Goal: Task Accomplishment & Management: Use online tool/utility

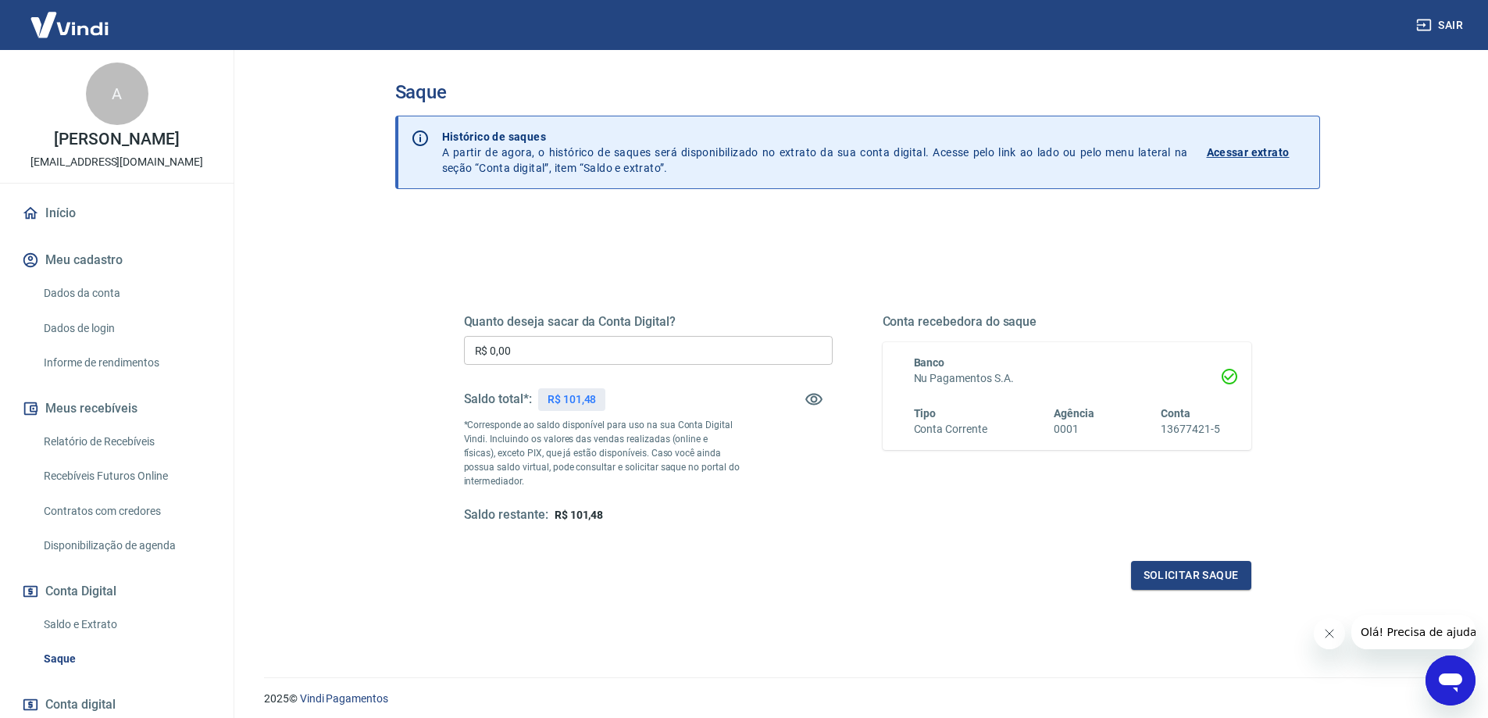
click at [555, 350] on input "R$ 0,00" at bounding box center [648, 350] width 369 height 29
type input "R$ 100,00"
click at [1215, 565] on button "Solicitar saque" at bounding box center [1191, 575] width 120 height 29
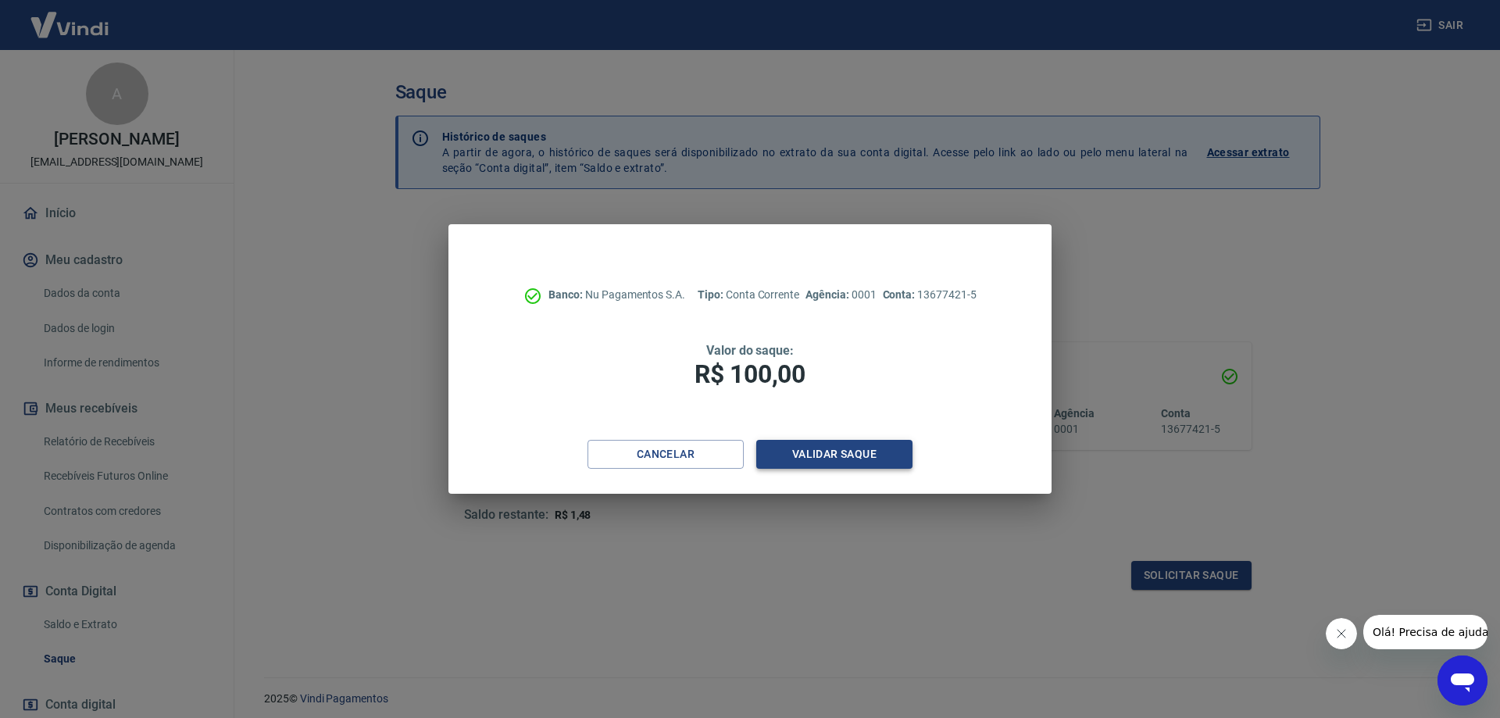
click at [812, 444] on button "Validar saque" at bounding box center [834, 454] width 156 height 29
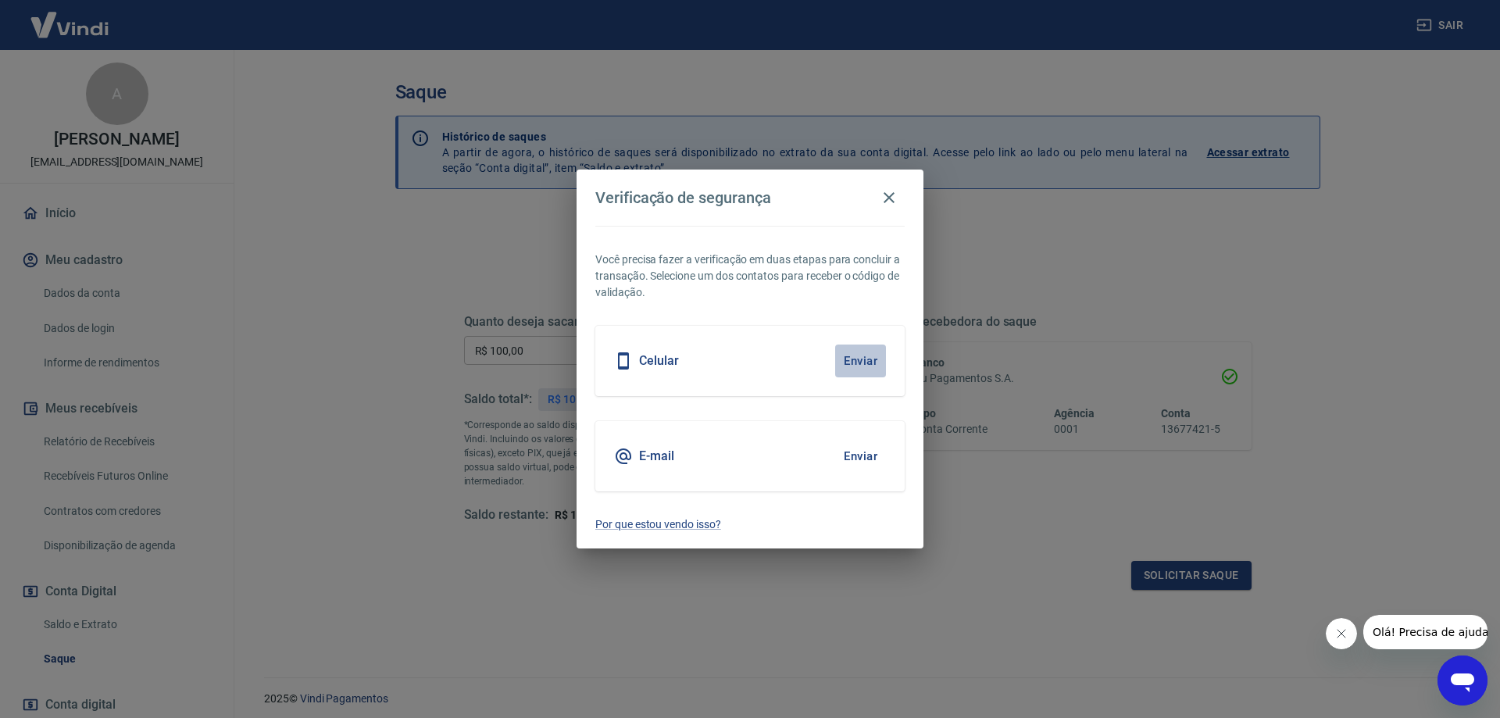
click at [851, 362] on button "Enviar" at bounding box center [860, 360] width 51 height 33
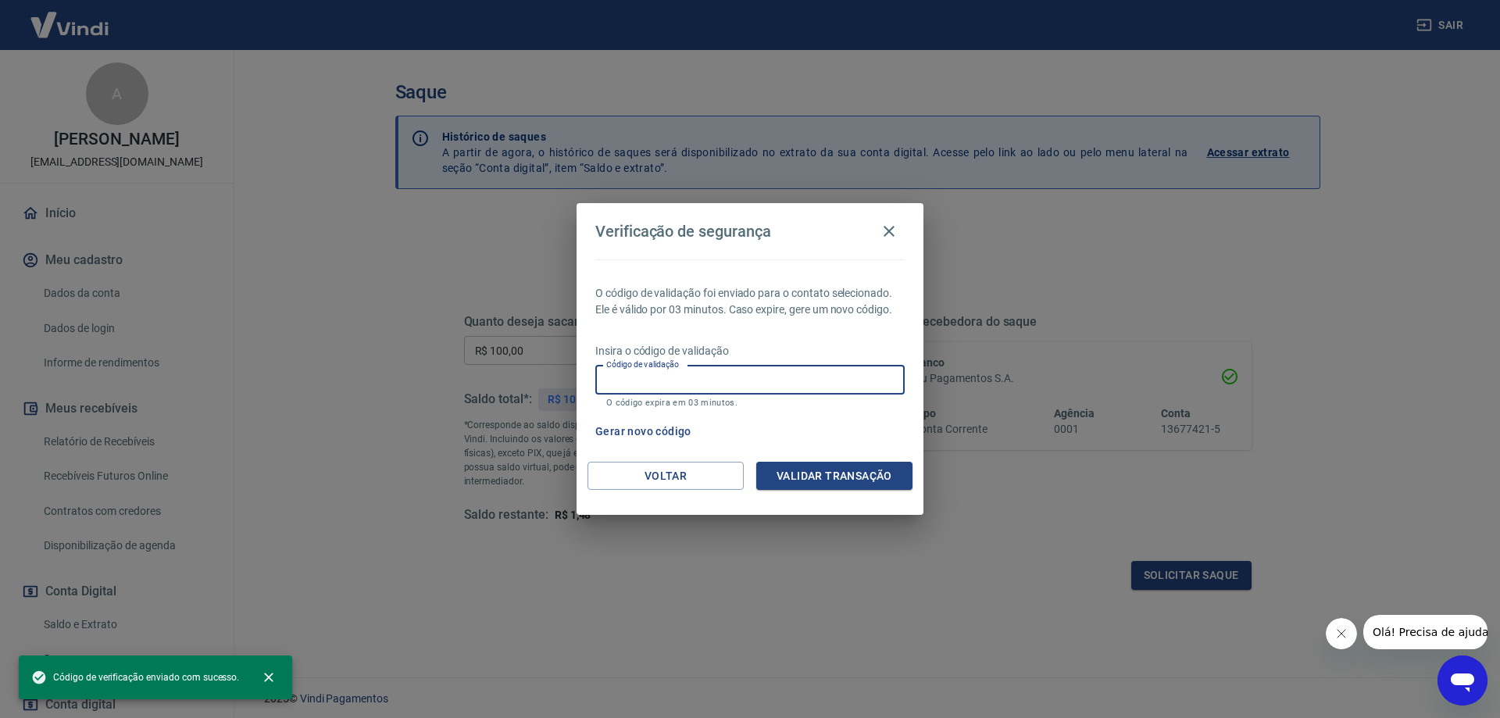
click at [704, 377] on input "Código de validação" at bounding box center [749, 380] width 309 height 29
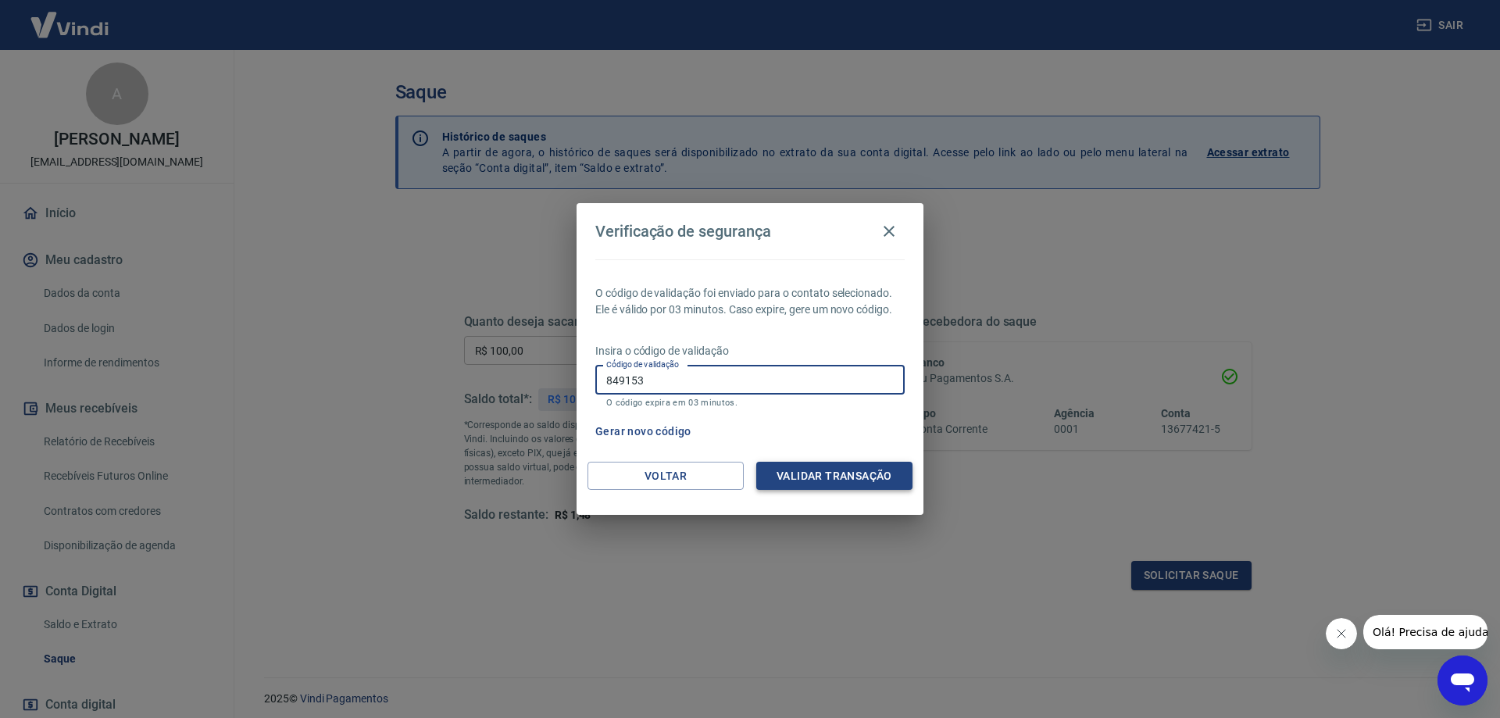
type input "849153"
click at [854, 472] on button "Validar transação" at bounding box center [834, 476] width 156 height 29
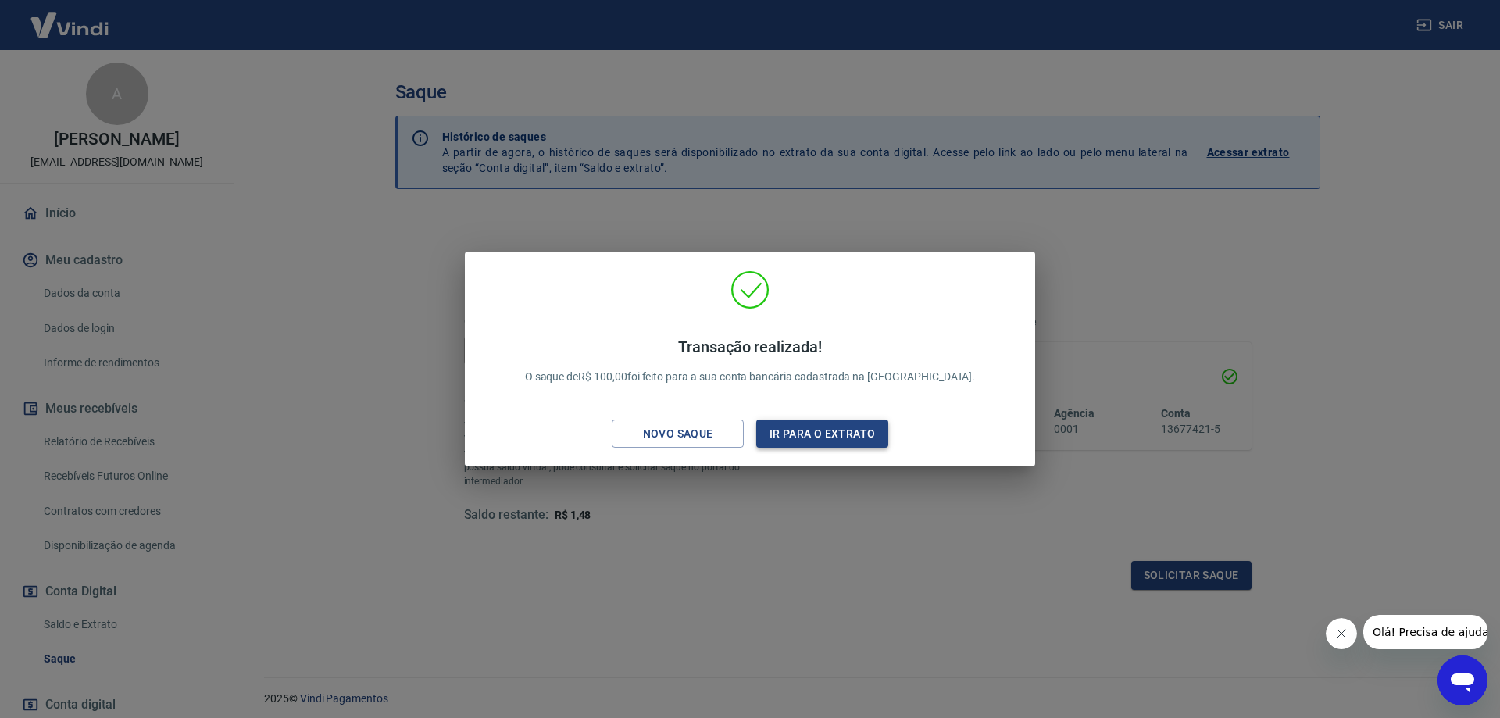
click at [851, 430] on button "Ir para o extrato" at bounding box center [822, 433] width 132 height 29
